Goal: Transaction & Acquisition: Obtain resource

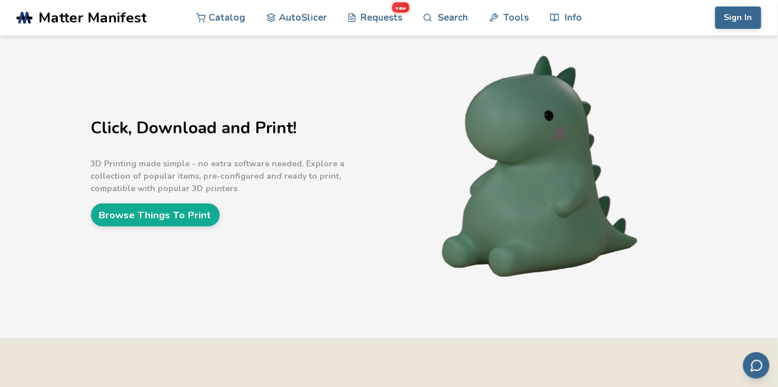
scroll to position [47, 0]
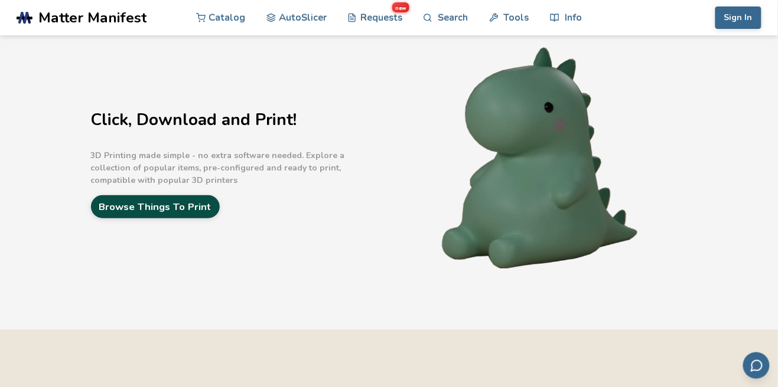
click at [128, 203] on link "Browse Things To Print" at bounding box center [155, 206] width 129 height 23
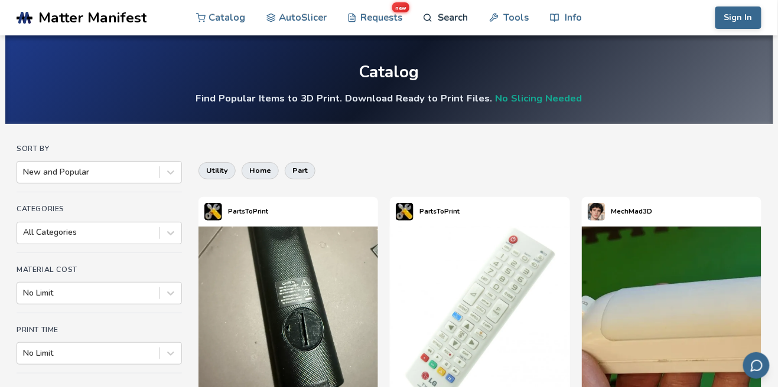
click at [465, 11] on link "Search" at bounding box center [445, 17] width 45 height 35
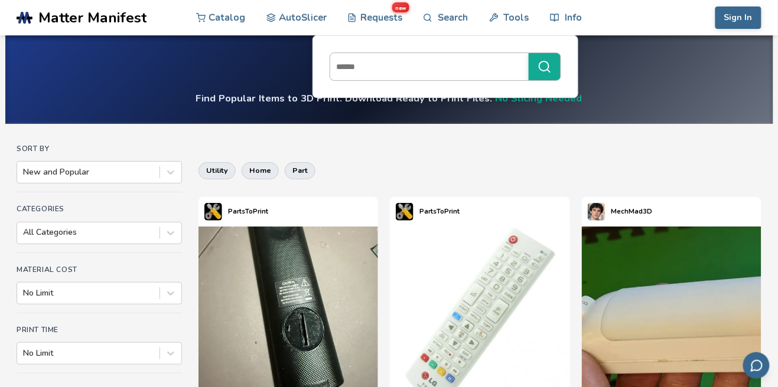
click at [449, 66] on input at bounding box center [426, 66] width 192 height 21
type input "********"
click at [528, 53] on button "********" at bounding box center [544, 66] width 32 height 27
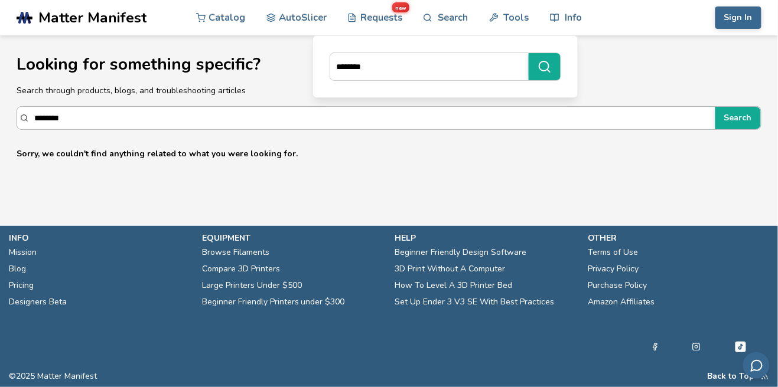
click at [83, 118] on input "********" at bounding box center [371, 117] width 675 height 21
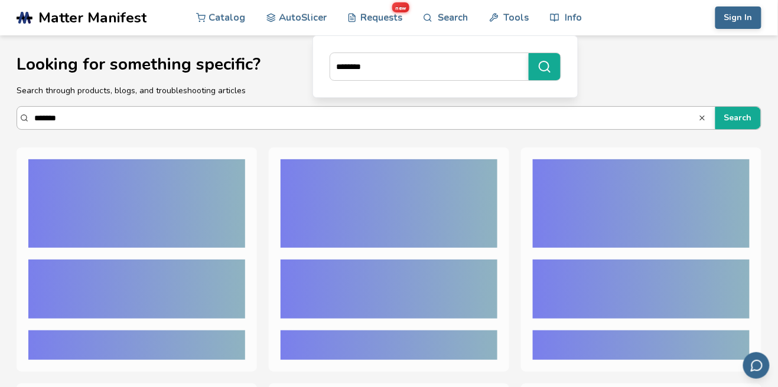
click at [715, 107] on button "Search" at bounding box center [737, 118] width 45 height 22
click at [74, 117] on input "*******" at bounding box center [366, 117] width 664 height 21
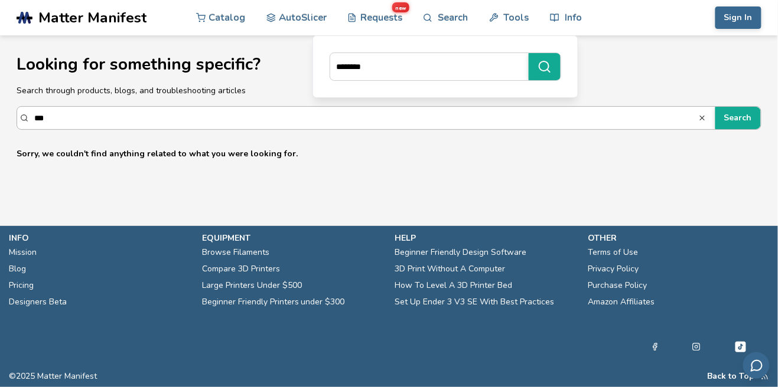
type input "***"
click at [715, 107] on button "Search" at bounding box center [737, 118] width 45 height 22
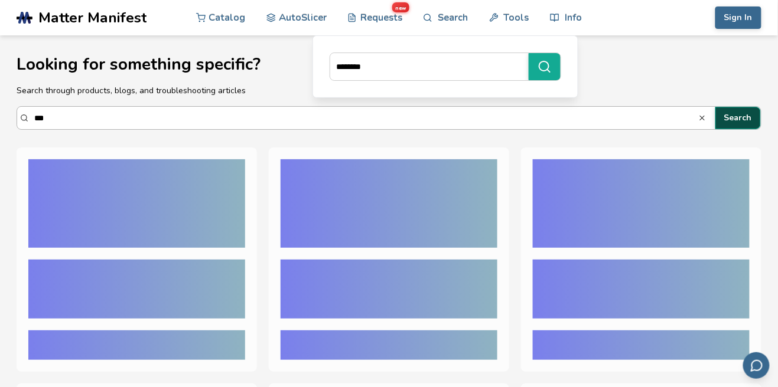
click at [747, 112] on button "Search" at bounding box center [737, 118] width 45 height 22
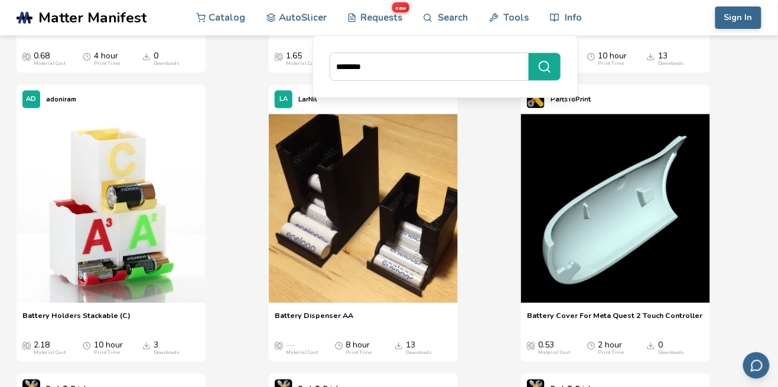
scroll to position [2079, 0]
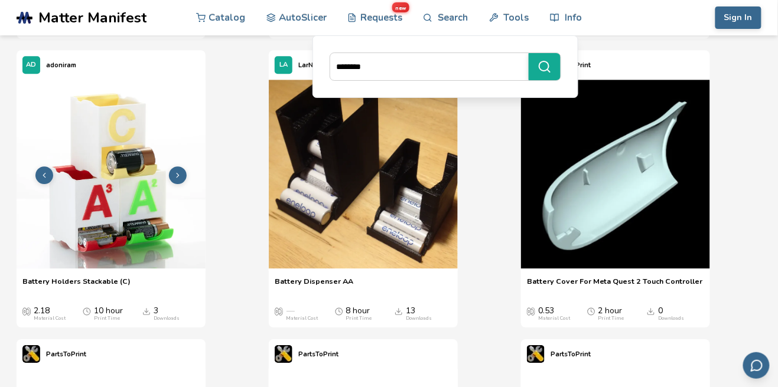
click at [63, 269] on img at bounding box center [111, 174] width 189 height 189
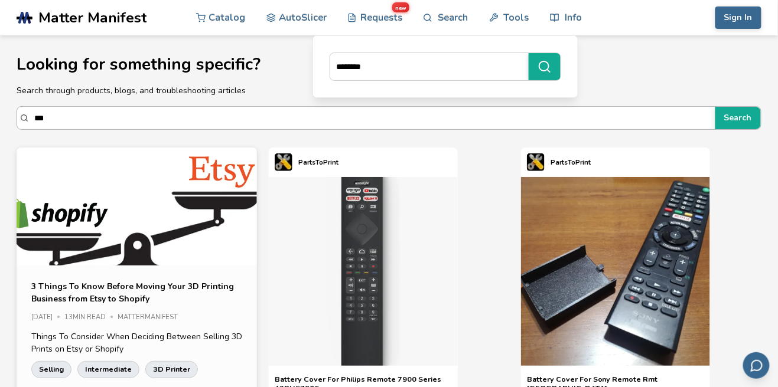
click at [64, 121] on input "***" at bounding box center [371, 117] width 675 height 21
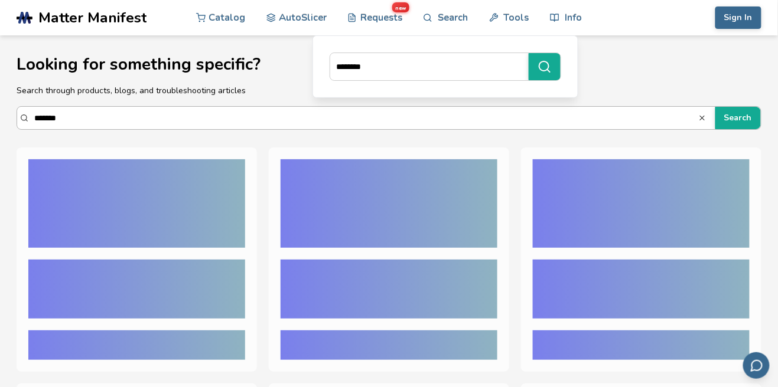
click at [715, 107] on button "Search" at bounding box center [737, 118] width 45 height 22
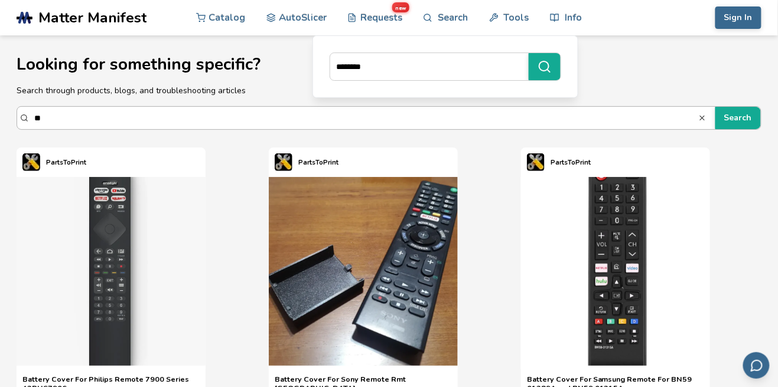
type input "*"
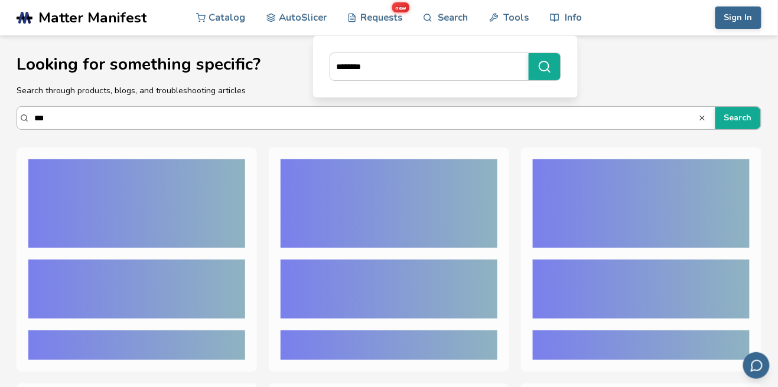
type input "***"
click at [715, 107] on button "Search" at bounding box center [737, 118] width 45 height 22
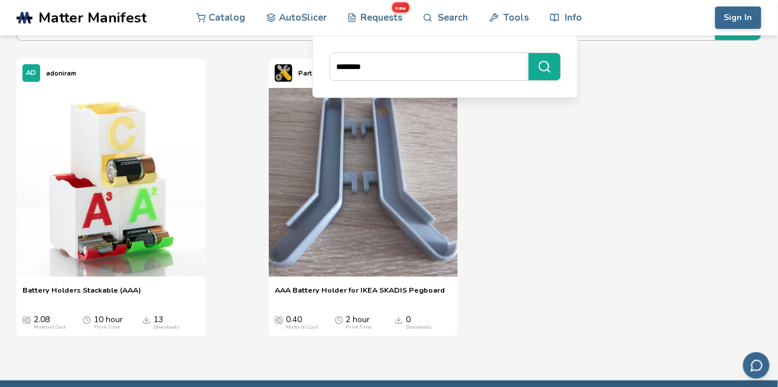
scroll to position [89, 0]
click at [52, 285] on div "Battery Holders Stackable (AAA) Battery Holders Stackable (AAA) 2.08 Material C…" at bounding box center [111, 308] width 189 height 57
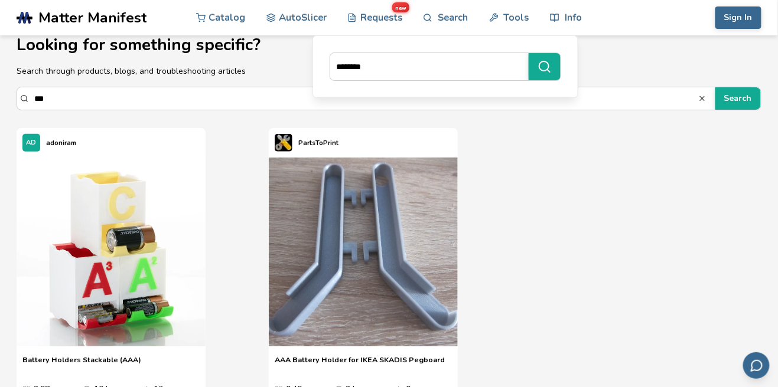
scroll to position [0, 0]
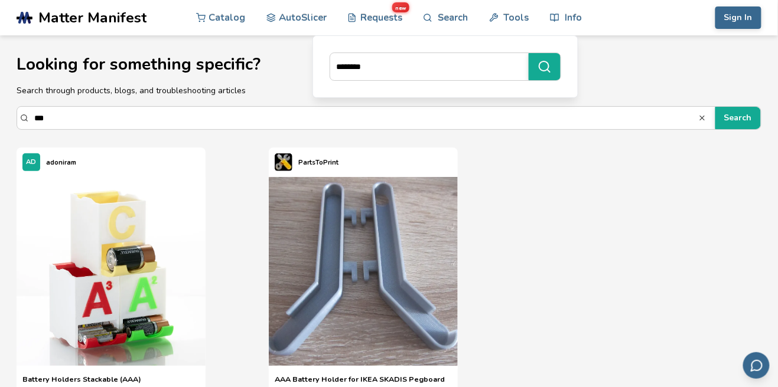
click at [81, 21] on span "Matter Manifest" at bounding box center [92, 17] width 108 height 17
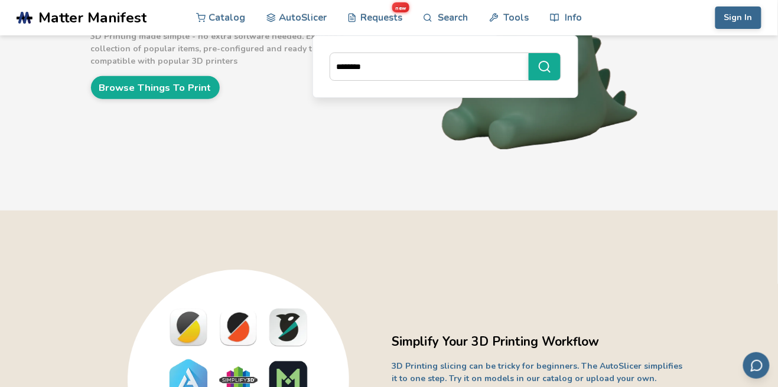
scroll to position [151, 0]
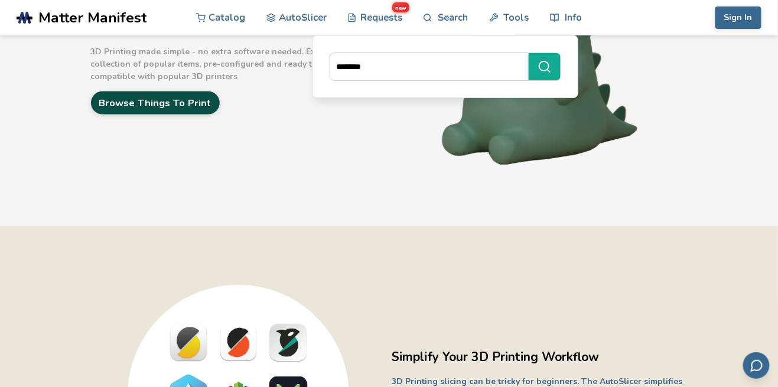
click at [119, 101] on link "Browse Things To Print" at bounding box center [155, 103] width 129 height 23
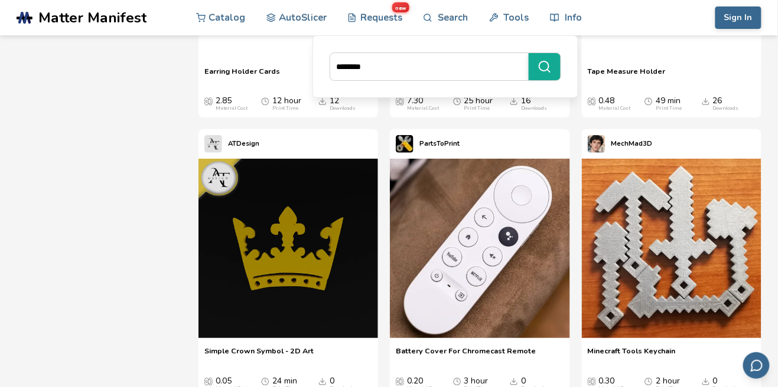
scroll to position [14412, 0]
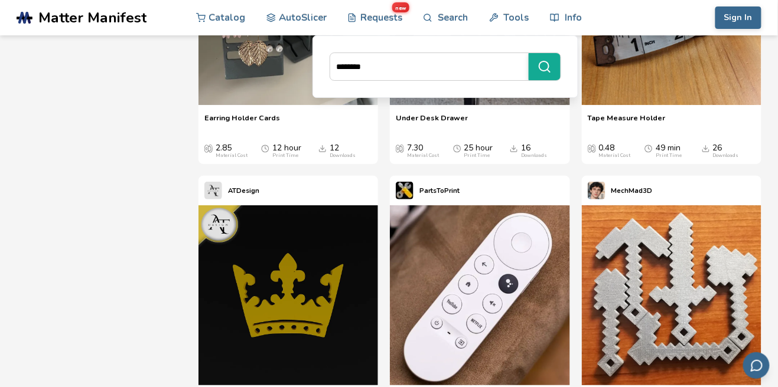
click at [702, 105] on img at bounding box center [671, 15] width 179 height 179
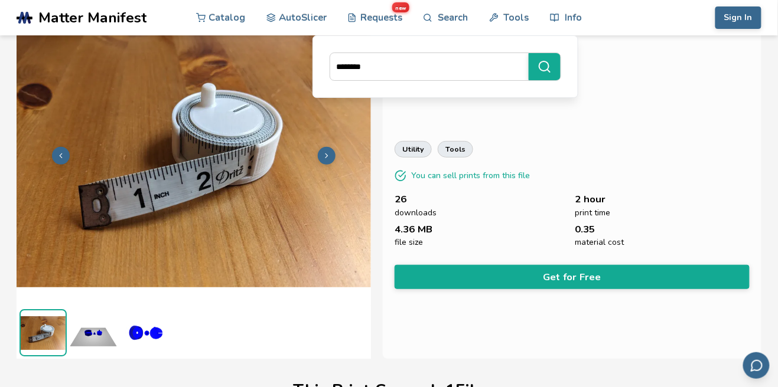
scroll to position [44, 0]
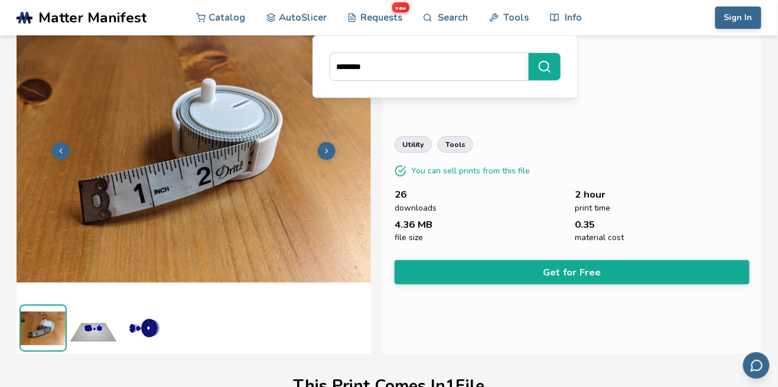
click at [87, 328] on img at bounding box center [93, 328] width 47 height 47
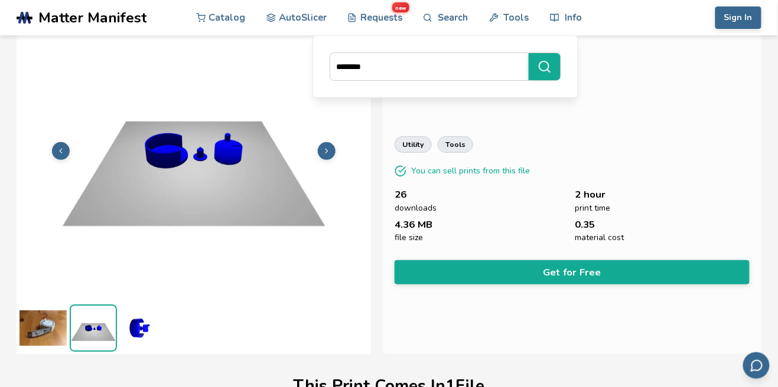
click at [44, 324] on img at bounding box center [42, 328] width 47 height 47
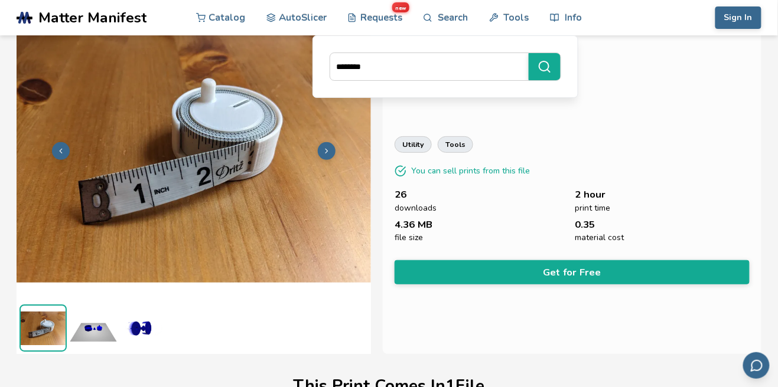
click at [84, 325] on img at bounding box center [93, 328] width 47 height 47
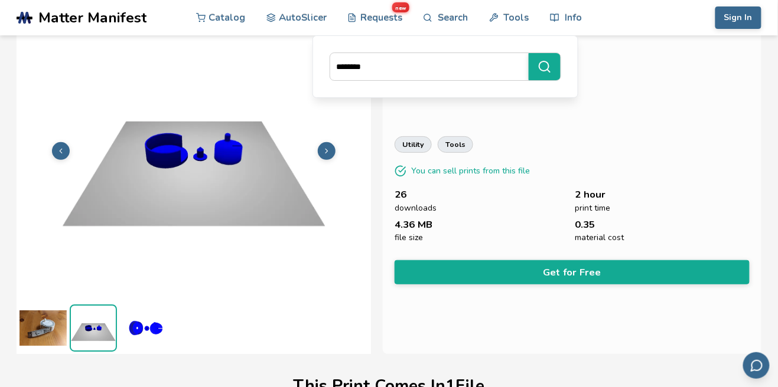
click at [51, 332] on img at bounding box center [42, 328] width 47 height 47
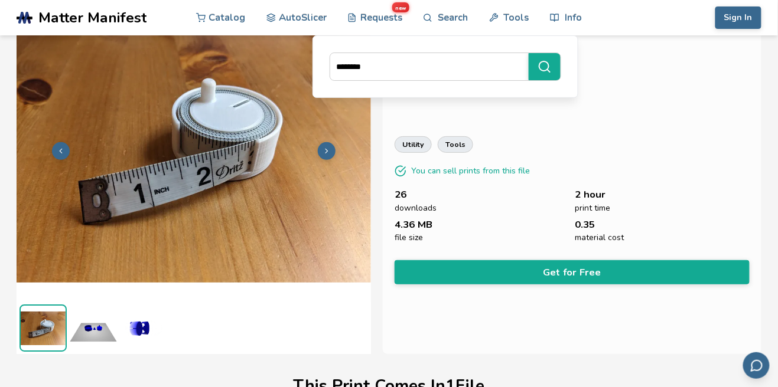
click at [94, 331] on img at bounding box center [93, 328] width 47 height 47
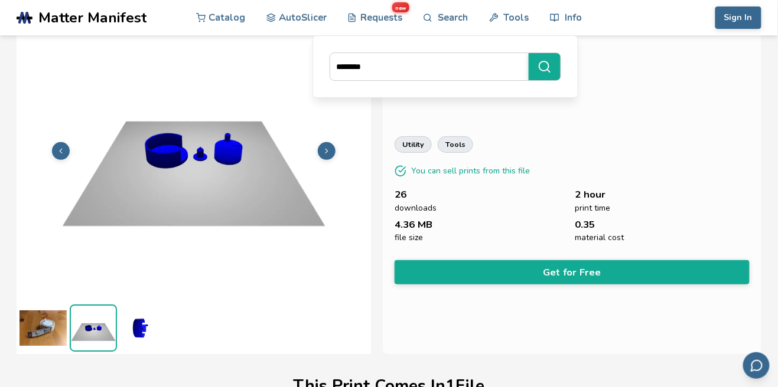
scroll to position [0, 0]
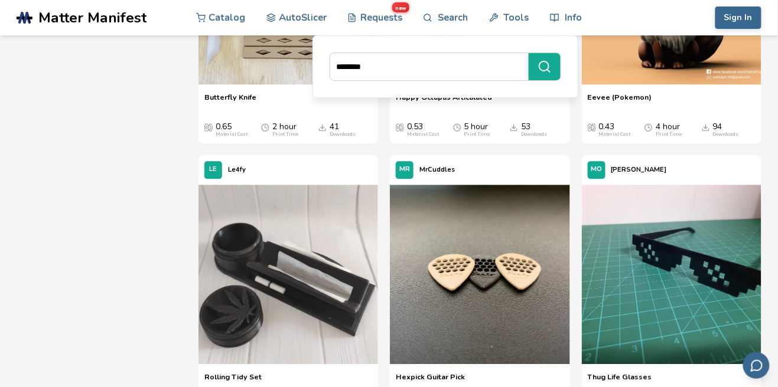
scroll to position [2003, 0]
click at [548, 293] on img at bounding box center [479, 273] width 179 height 179
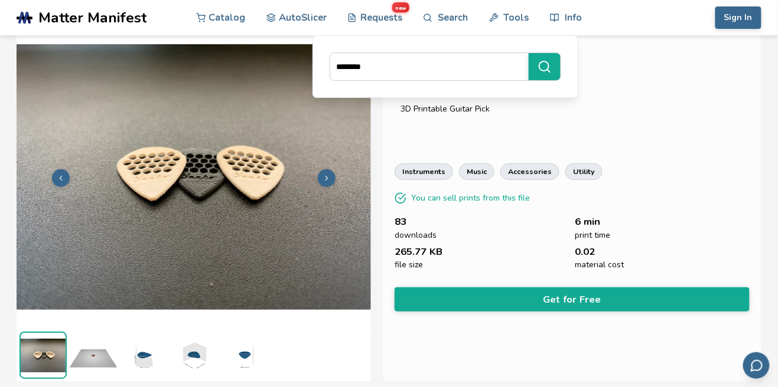
scroll to position [19, 0]
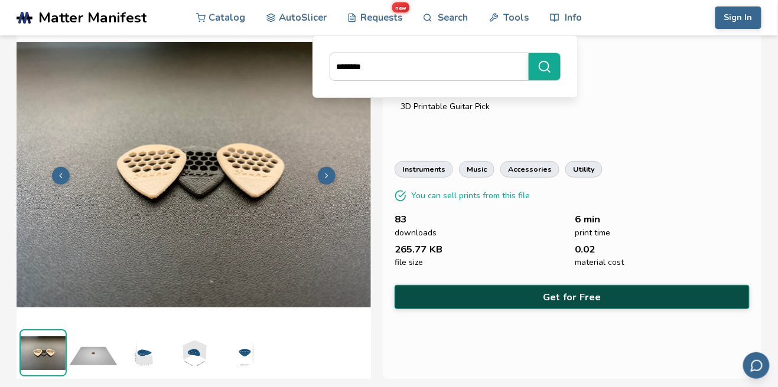
click at [677, 294] on button "Get for Free" at bounding box center [571, 297] width 355 height 24
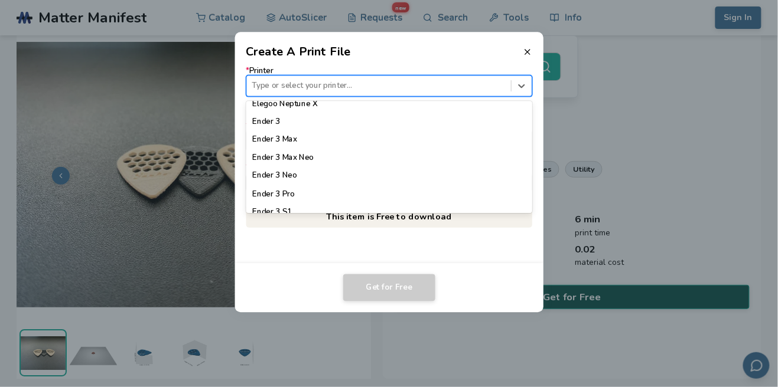
scroll to position [650, 0]
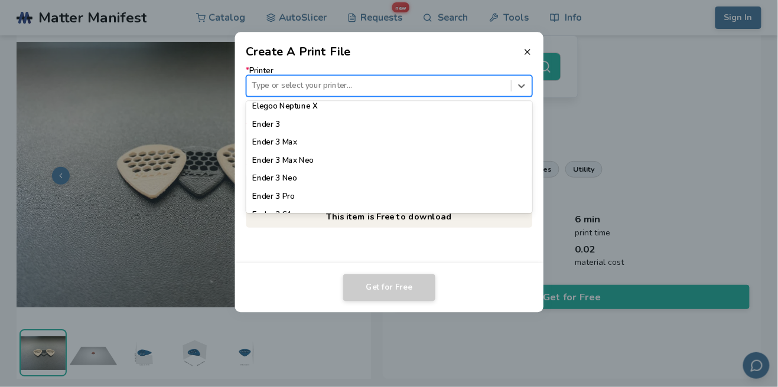
click at [285, 128] on div "Ender 3" at bounding box center [389, 125] width 286 height 18
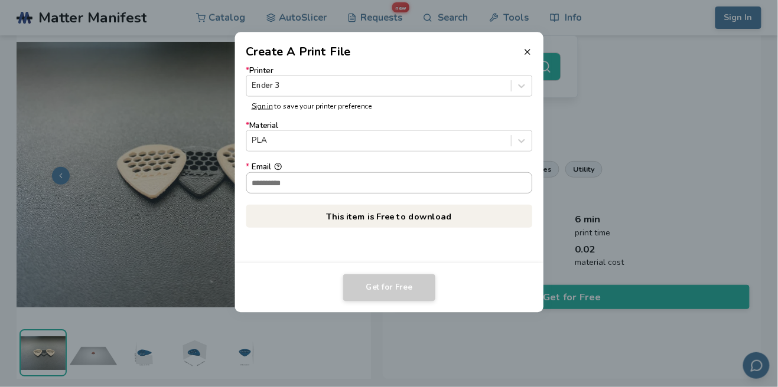
click at [433, 187] on input "* Email" at bounding box center [388, 182] width 285 height 20
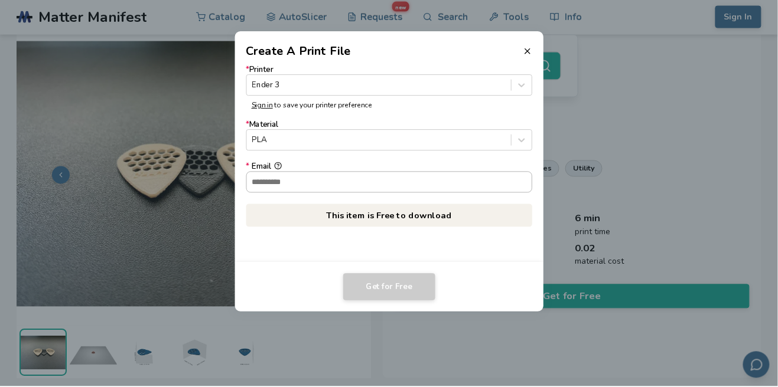
scroll to position [19, 0]
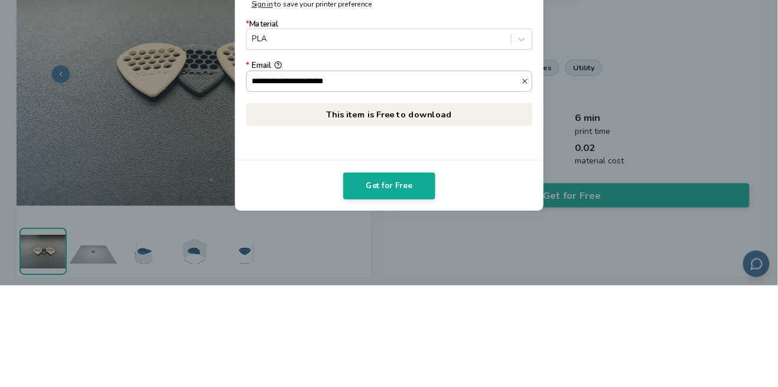
type input "**********"
click at [508, 238] on div "**********" at bounding box center [388, 162] width 309 height 203
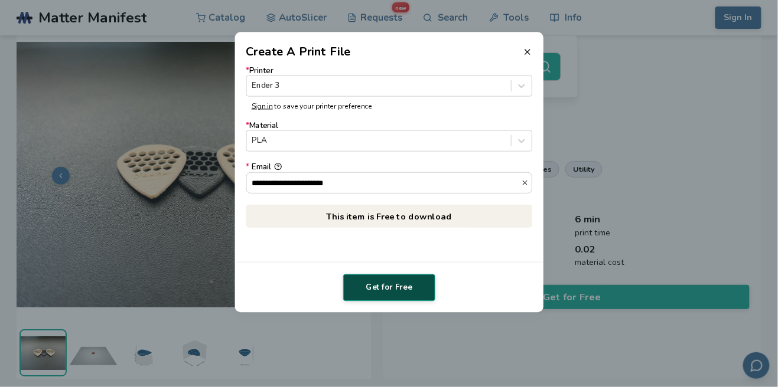
click at [415, 287] on button "Get for Free" at bounding box center [389, 288] width 92 height 27
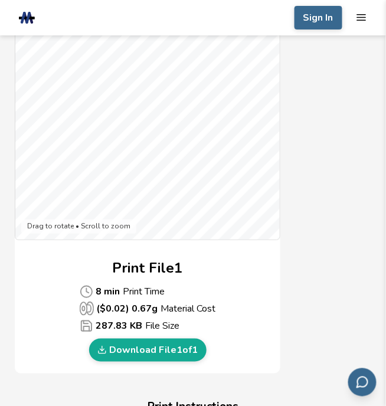
scroll to position [593, 0]
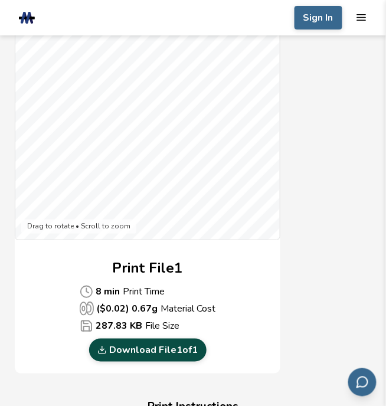
click at [190, 349] on link "Download File 1 of 1" at bounding box center [147, 350] width 117 height 22
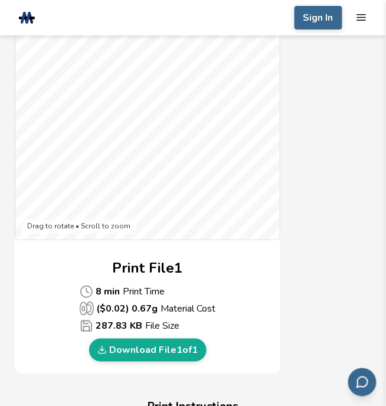
click at [382, 179] on section "Download Your Print File Hexpick Guitar Pick Hexpick Guitar Pick Created By: Mr…" at bounding box center [193, 182] width 386 height 1478
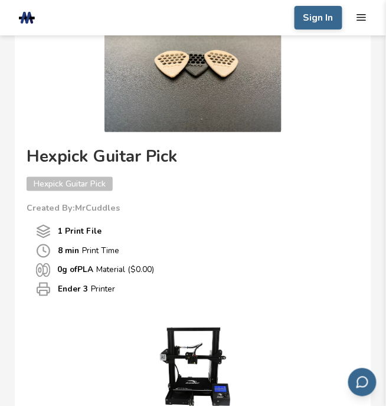
scroll to position [0, 0]
